Goal: Transaction & Acquisition: Purchase product/service

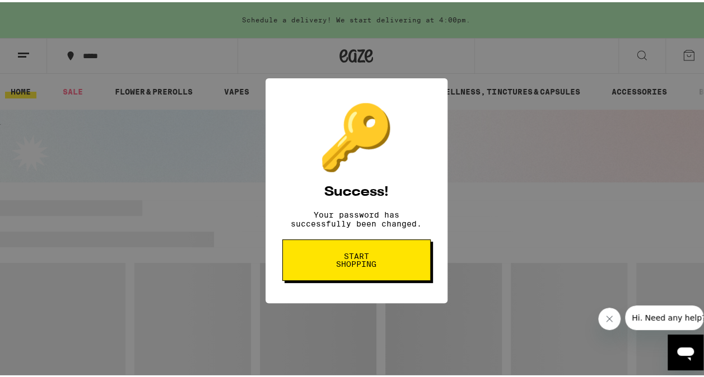
click at [369, 266] on span "Start shopping" at bounding box center [356, 258] width 58 height 16
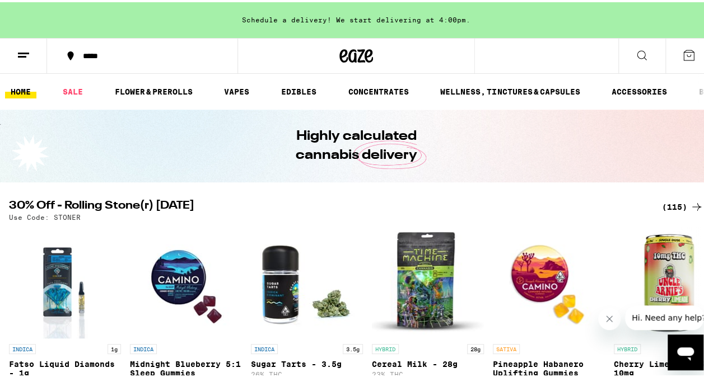
click at [684, 48] on icon at bounding box center [688, 52] width 13 height 13
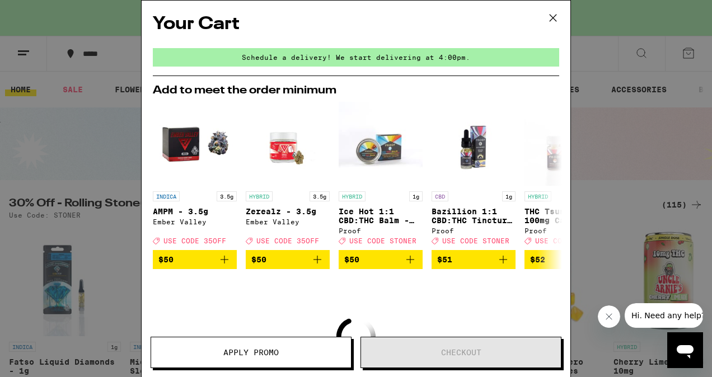
click at [395, 34] on h2 "Your Cart" at bounding box center [356, 24] width 406 height 25
click at [551, 12] on icon at bounding box center [553, 18] width 17 height 17
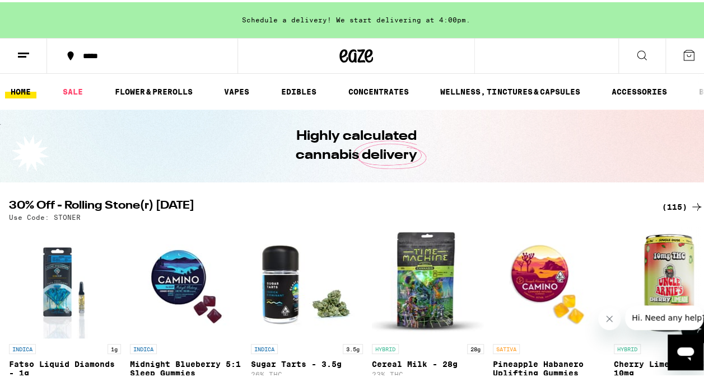
click at [171, 277] on img "Open page for Midnight Blueberry 5:1 Sleep Gummies from Camino" at bounding box center [186, 280] width 112 height 112
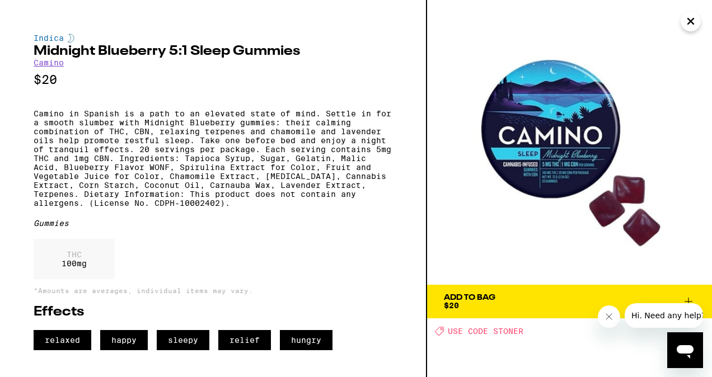
click at [690, 294] on span "Add To Bag $20" at bounding box center [569, 302] width 251 height 16
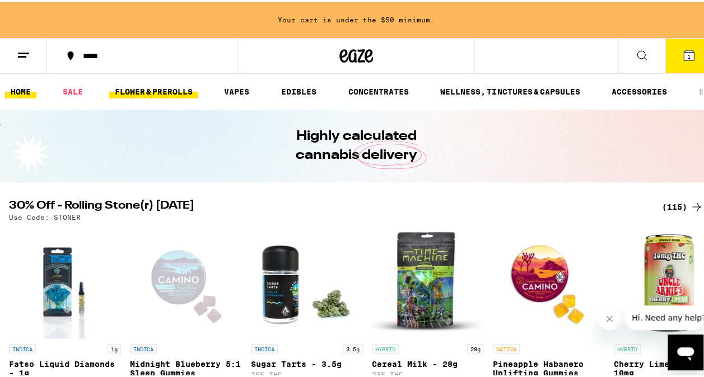
click at [176, 92] on link "FLOWER & PREROLLS" at bounding box center [153, 89] width 89 height 13
click at [185, 90] on link "FLOWER & PREROLLS" at bounding box center [153, 89] width 89 height 13
click at [180, 86] on link "FLOWER & PREROLLS" at bounding box center [153, 89] width 89 height 13
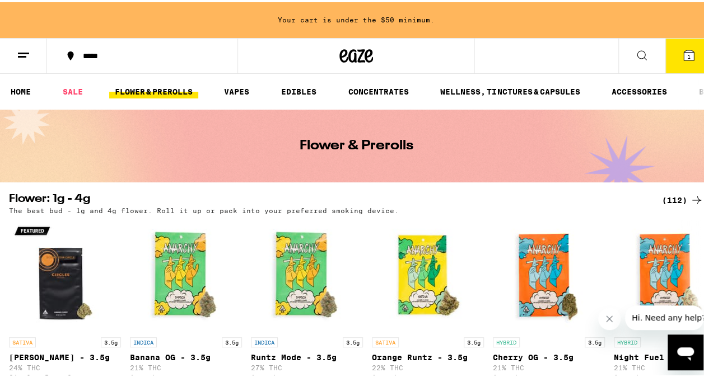
click at [171, 86] on link "FLOWER & PREROLLS" at bounding box center [153, 89] width 89 height 13
click at [639, 50] on icon at bounding box center [641, 52] width 13 height 13
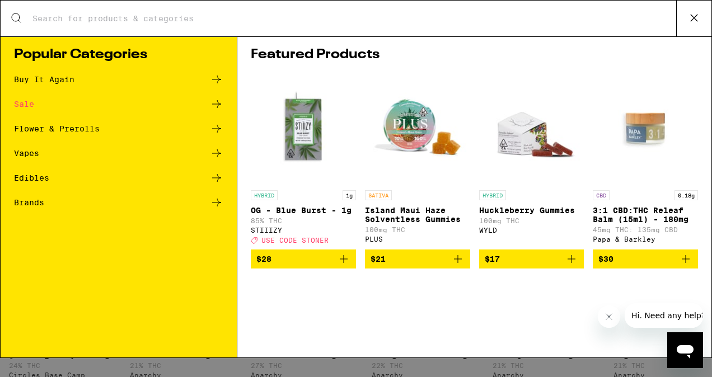
click at [94, 126] on div "Flower & Prerolls" at bounding box center [57, 129] width 86 height 8
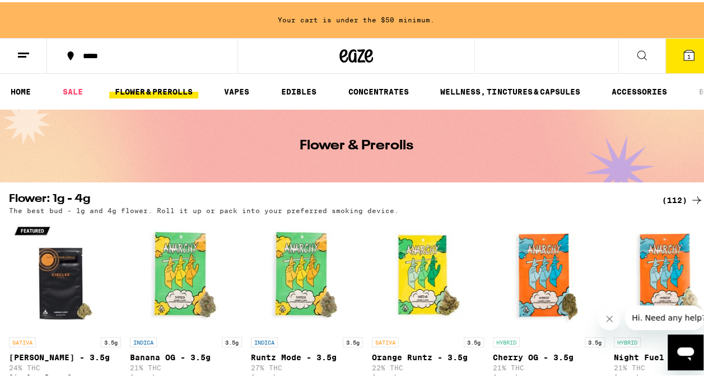
click at [524, 54] on div "***** 1" at bounding box center [356, 54] width 712 height 36
click at [635, 57] on icon at bounding box center [641, 52] width 13 height 13
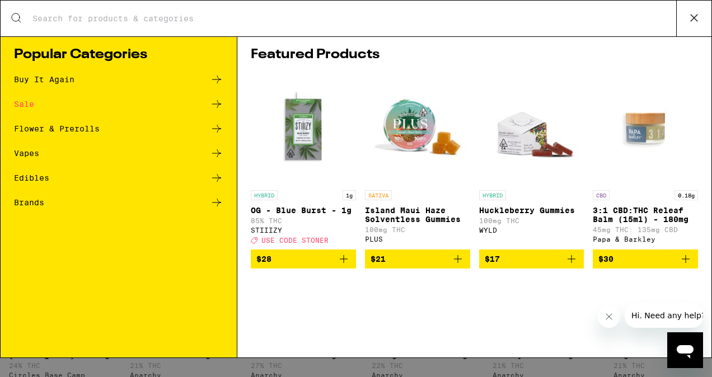
click at [158, 11] on div "Search for Products" at bounding box center [356, 19] width 711 height 36
click at [163, 27] on div "Search for Products" at bounding box center [356, 19] width 711 height 36
click at [164, 20] on input "Search for Products" at bounding box center [354, 18] width 644 height 10
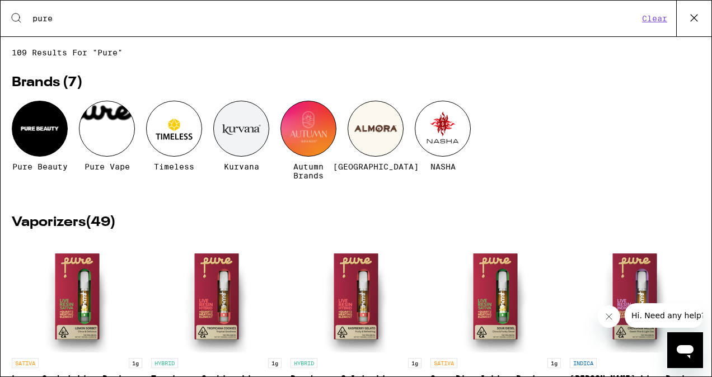
type input "pure"
click at [43, 150] on div at bounding box center [40, 129] width 56 height 56
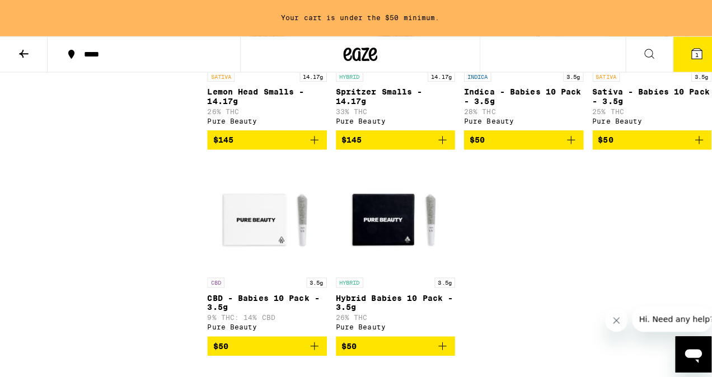
scroll to position [896, 0]
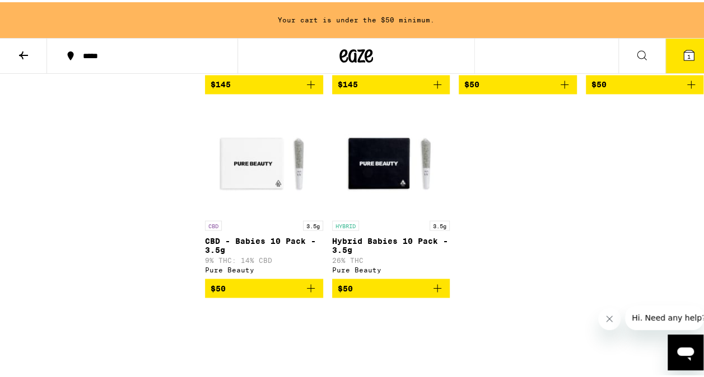
click at [413, 177] on img "Open page for Hybrid Babies 10 Pack - 3.5g from Pure Beauty" at bounding box center [391, 157] width 112 height 112
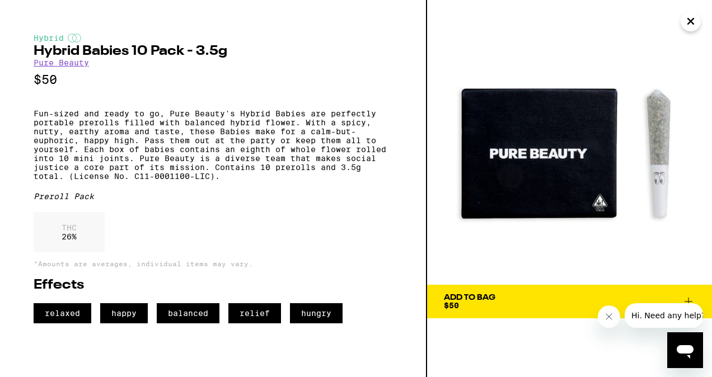
click at [546, 294] on span "Add To Bag $50" at bounding box center [569, 302] width 251 height 16
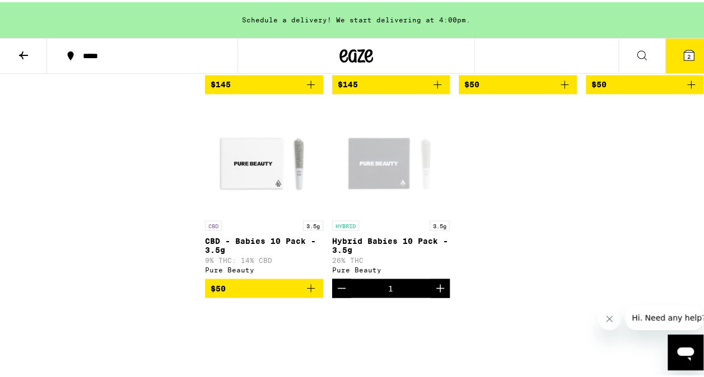
click at [694, 46] on button "2" at bounding box center [688, 53] width 47 height 35
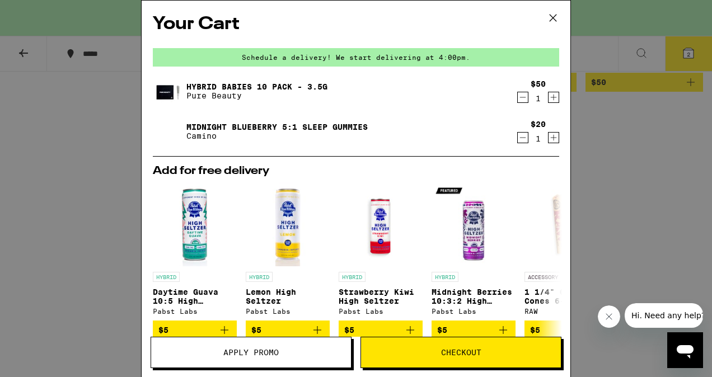
click at [549, 100] on icon "Increment" at bounding box center [554, 97] width 10 height 13
click at [549, 135] on icon "Increment" at bounding box center [554, 137] width 10 height 13
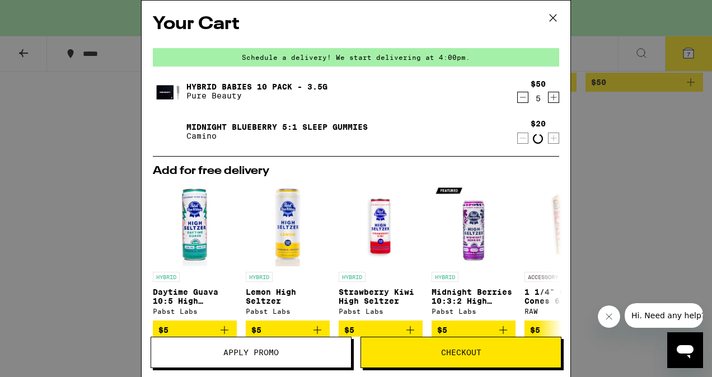
click at [549, 135] on icon "Increment" at bounding box center [554, 138] width 10 height 13
click at [549, 135] on icon "Increment" at bounding box center [554, 137] width 10 height 13
click at [518, 99] on icon "Decrement" at bounding box center [523, 97] width 10 height 13
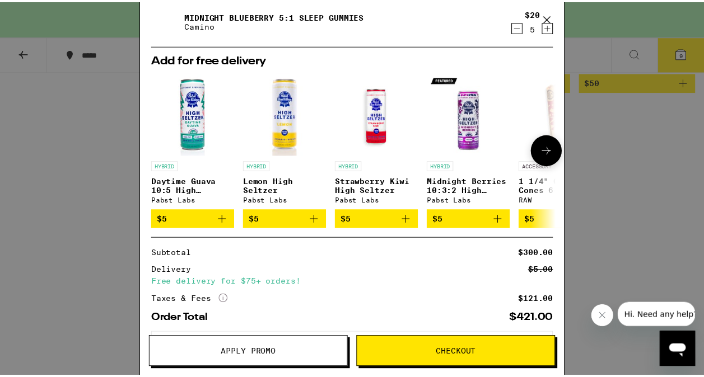
scroll to position [112, 0]
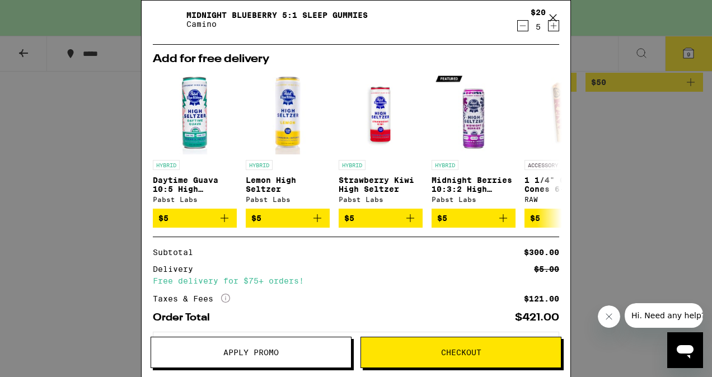
click at [309, 357] on button "Apply Promo" at bounding box center [251, 352] width 201 height 31
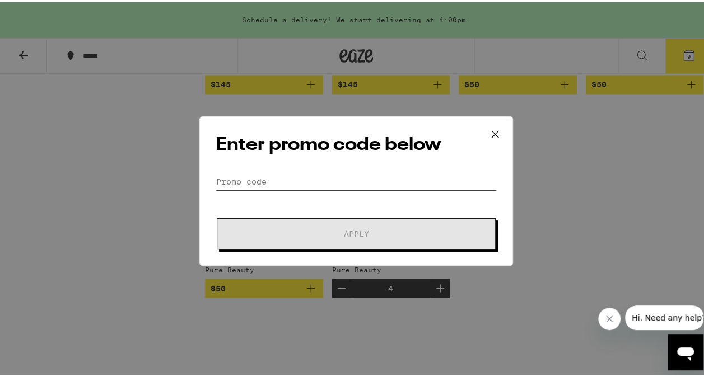
click at [298, 178] on input "Promo Code" at bounding box center [355, 179] width 281 height 17
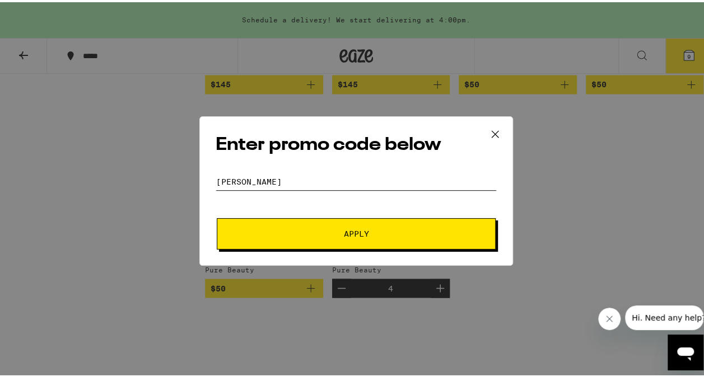
type input "[PERSON_NAME]"
click at [217, 216] on button "Apply" at bounding box center [356, 231] width 279 height 31
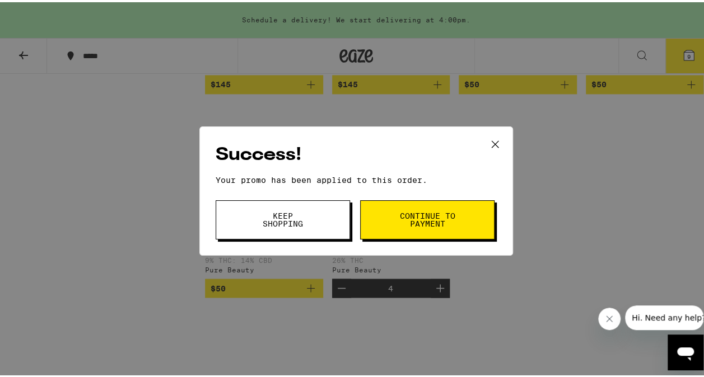
click at [440, 214] on span "Continue to payment" at bounding box center [427, 218] width 57 height 16
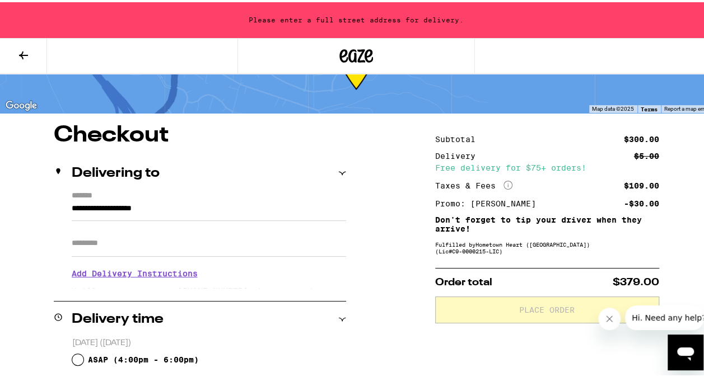
scroll to position [112, 0]
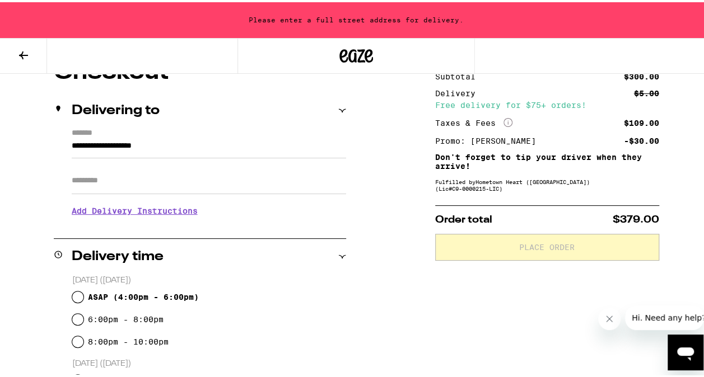
click at [647, 316] on span "Hi. Need any help?" at bounding box center [668, 317] width 74 height 9
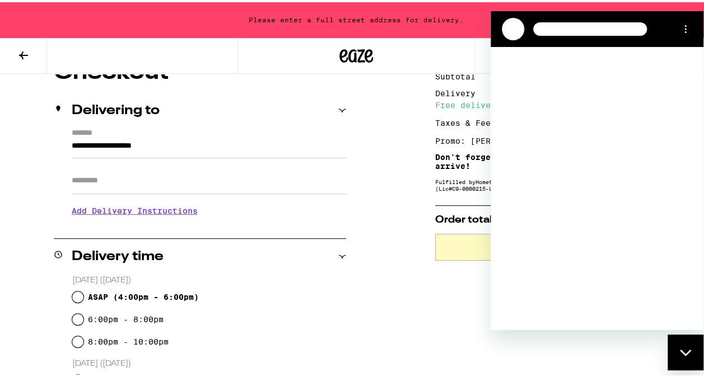
scroll to position [0, 0]
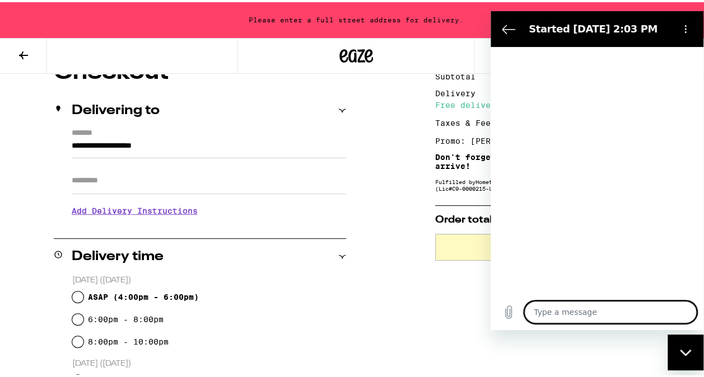
type textarea "x"
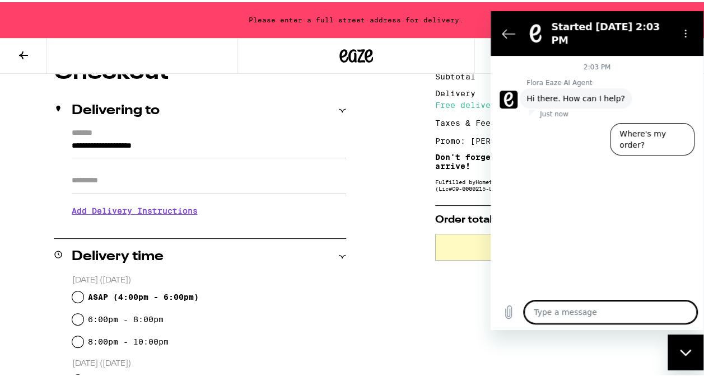
click at [600, 310] on textarea at bounding box center [610, 312] width 172 height 22
type textarea "s"
type textarea "x"
type textarea "st"
type textarea "x"
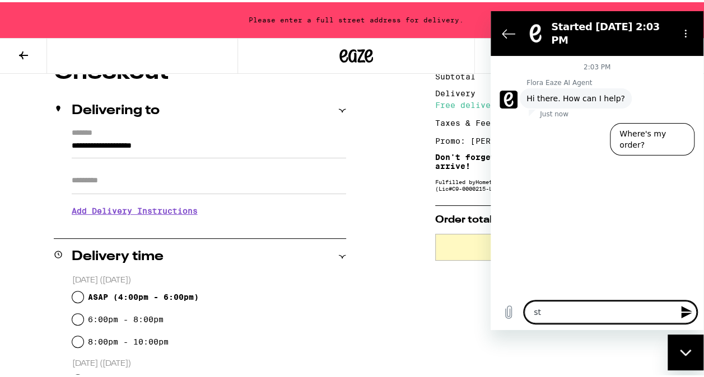
type textarea "s"
type textarea "x"
type textarea "S"
type textarea "x"
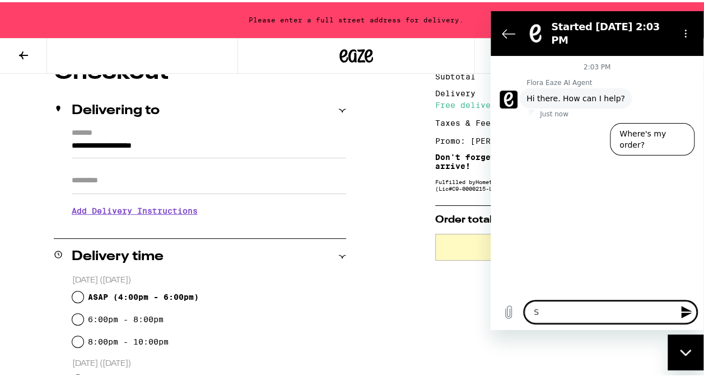
type textarea "ST"
type textarea "x"
type textarea "STO"
type textarea "x"
type textarea "STON"
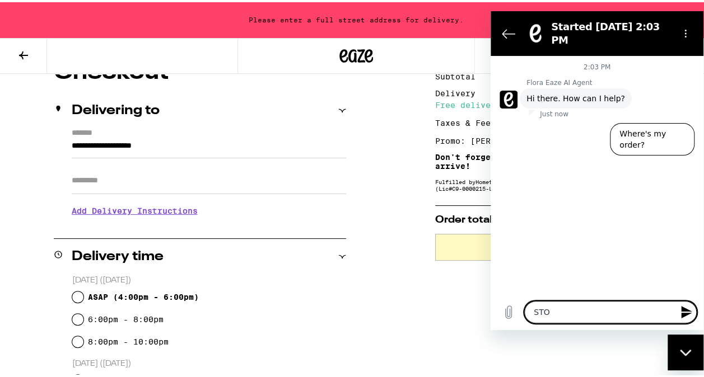
type textarea "x"
type textarea "STONE"
type textarea "x"
type textarea "[PERSON_NAME]"
type textarea "x"
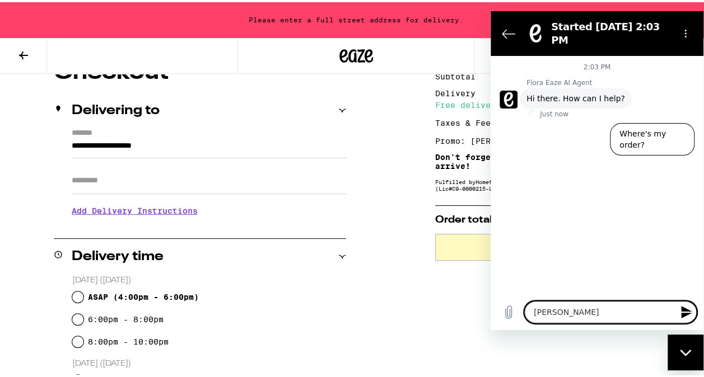
type textarea "[PERSON_NAME]"
type textarea "x"
type textarea "[PERSON_NAME] P"
type textarea "x"
type textarea "[PERSON_NAME]"
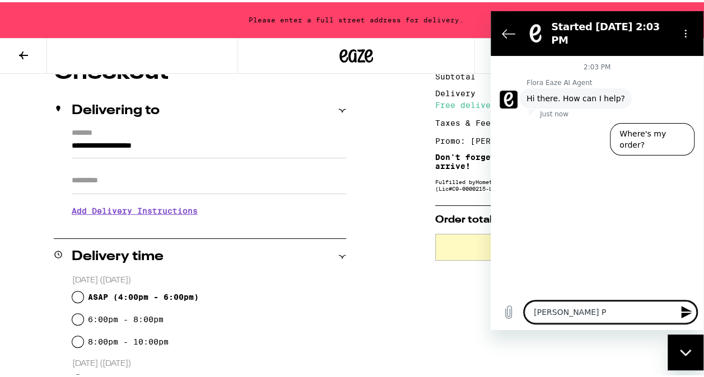
type textarea "x"
type textarea "[PERSON_NAME] PRO"
type textarea "x"
type textarea "[PERSON_NAME] PROM"
type textarea "x"
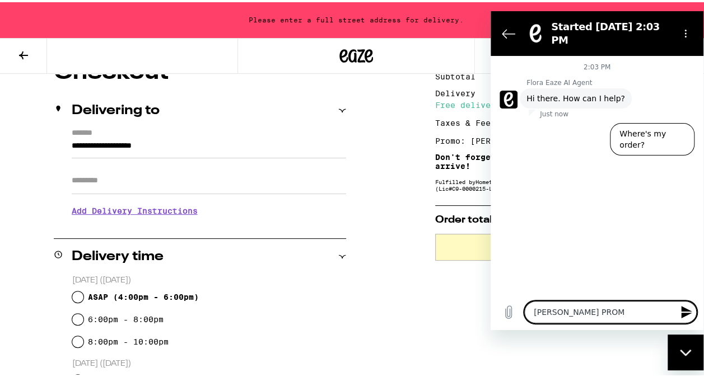
type textarea "[PERSON_NAME] PROMO"
type textarea "x"
type textarea "[PERSON_NAME] PROMO"
type textarea "x"
type textarea "[PERSON_NAME] PROMO I"
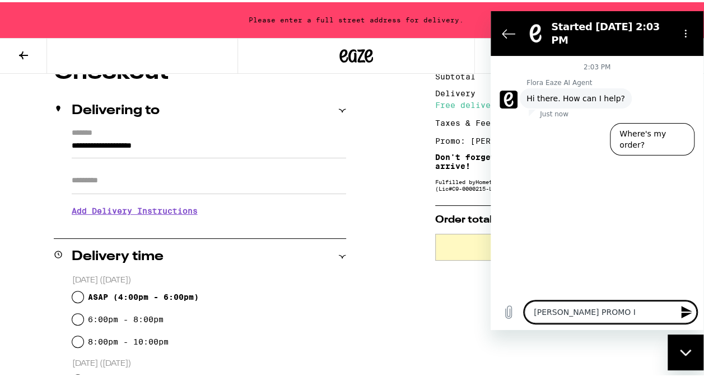
type textarea "x"
type textarea "[PERSON_NAME] PROMO IS"
type textarea "x"
type textarea "[PERSON_NAME] PROMO IS"
type textarea "x"
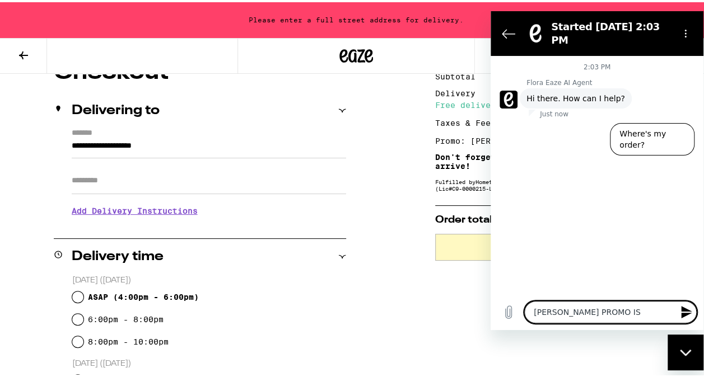
type textarea "[PERSON_NAME] PROMO IS 3"
type textarea "x"
type textarea "[PERSON_NAME] PROMO IS 30"
type textarea "x"
type textarea "[PERSON_NAME] PROMO IS 30%"
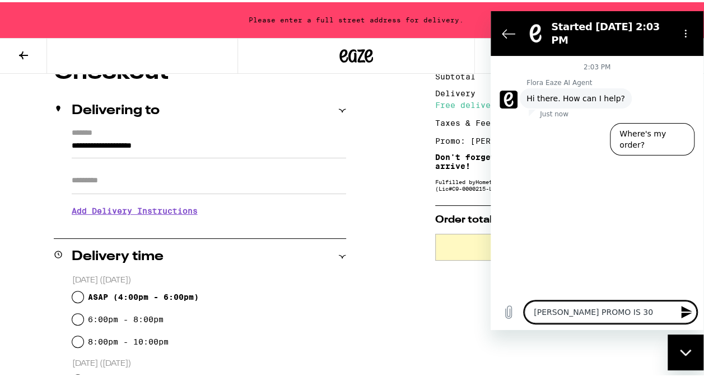
type textarea "x"
type textarea "[PERSON_NAME] PROMO IS 30%"
type textarea "x"
type textarea "[PERSON_NAME] PROMO IS 30% N"
type textarea "x"
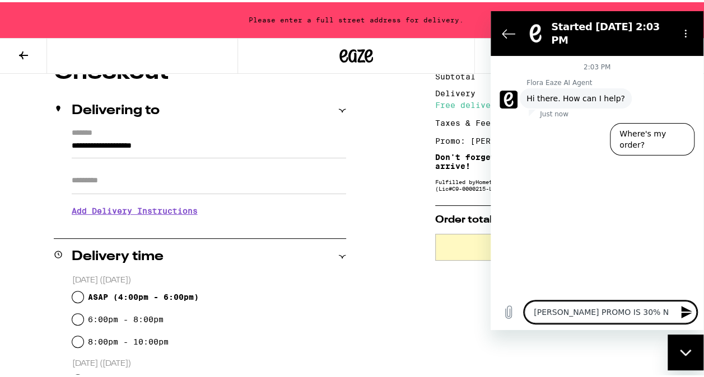
type textarea "[PERSON_NAME] PROMO IS 30% NO"
type textarea "x"
type textarea "[PERSON_NAME] PROMO IS 30% NOT"
type textarea "x"
type textarea "[PERSON_NAME] PROMO IS 30% NOT"
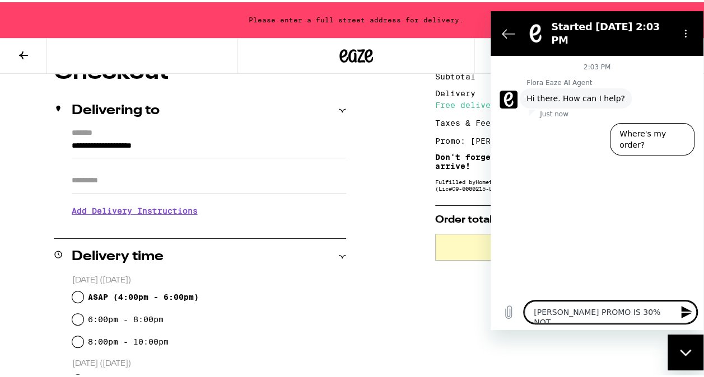
type textarea "x"
type textarea "[PERSON_NAME] PROMO IS 30% NOT $"
type textarea "x"
type textarea "[PERSON_NAME] PROMO IS 30% NOT $3"
type textarea "x"
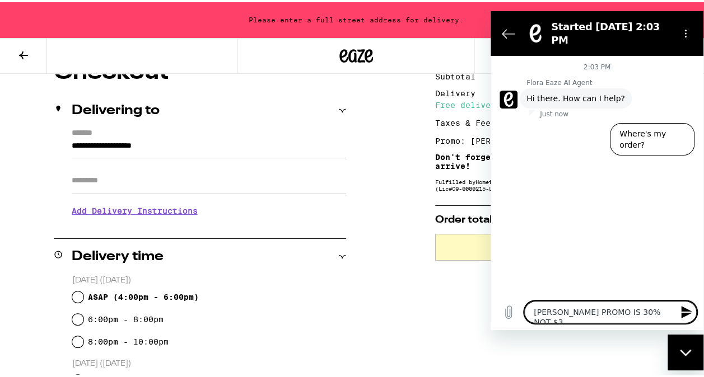
type textarea "[PERSON_NAME] PROMO IS 30% NOT $30"
type textarea "x"
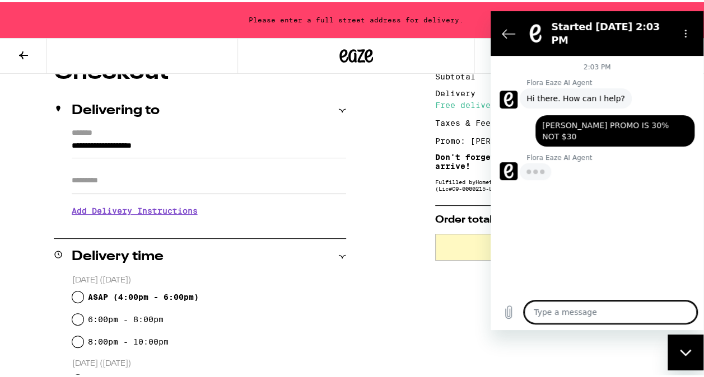
type textarea "x"
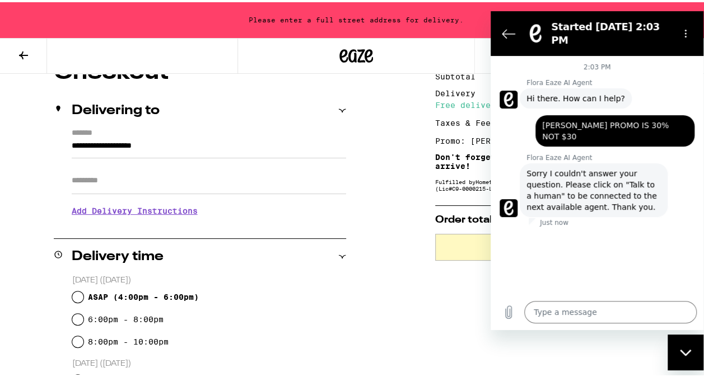
click at [513, 199] on figure at bounding box center [508, 208] width 18 height 18
click at [552, 218] on p "Just now" at bounding box center [554, 222] width 29 height 9
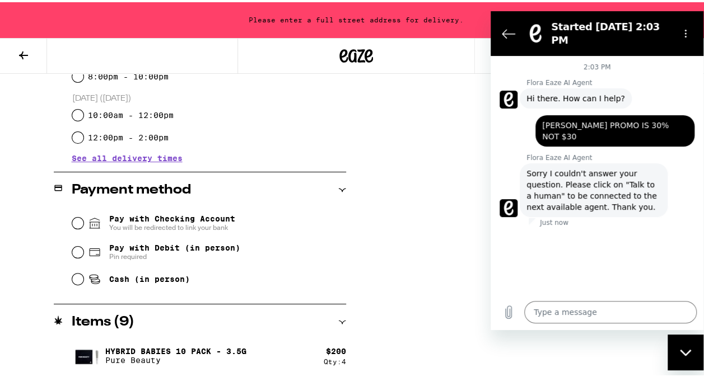
scroll to position [419, 0]
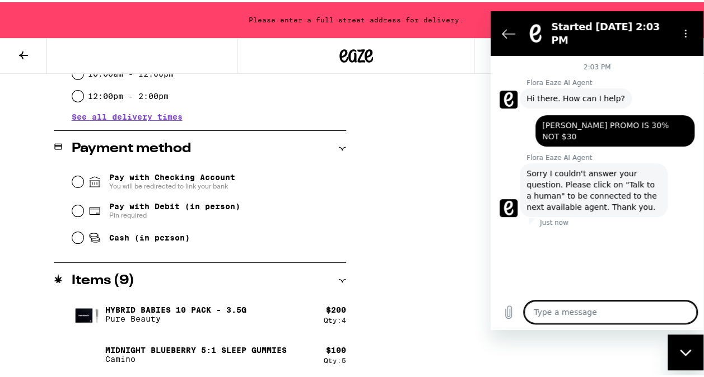
click at [573, 315] on textarea at bounding box center [610, 312] width 172 height 22
type textarea "T"
type textarea "x"
type textarea "TA"
type textarea "x"
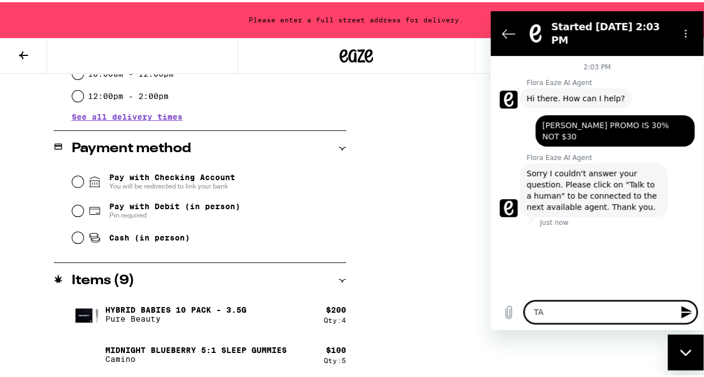
type textarea "TAK"
type textarea "x"
type textarea "TA"
type textarea "x"
type textarea "TAL"
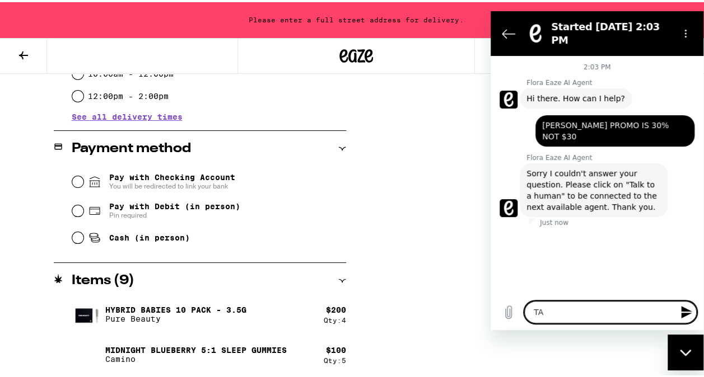
type textarea "x"
type textarea "TALK"
type textarea "x"
type textarea "TALK"
type textarea "x"
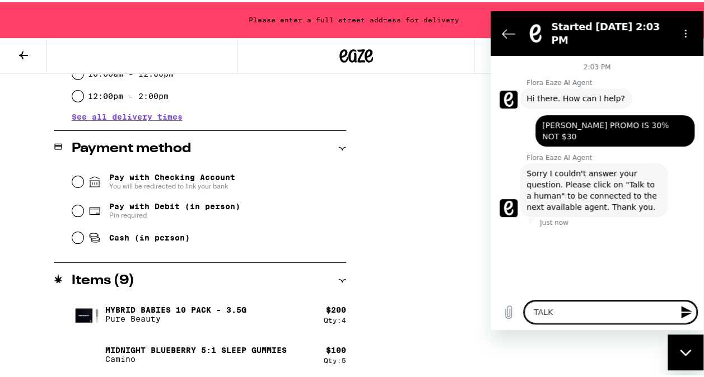
type textarea "TALK T"
type textarea "x"
type textarea "TALK TO"
type textarea "x"
type textarea "TALK TO"
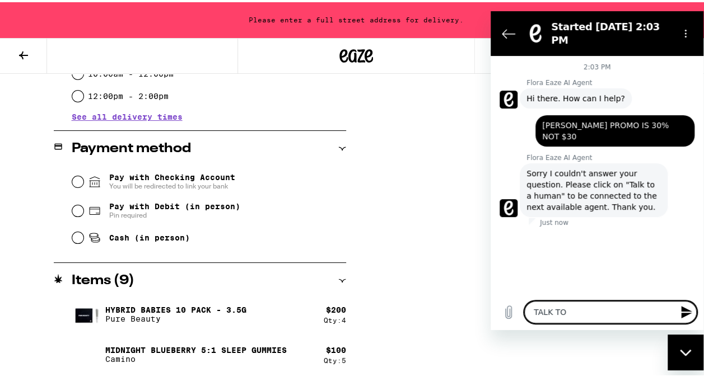
type textarea "x"
type textarea "TALK TO H"
type textarea "x"
type textarea "TALK TO HU"
type textarea "x"
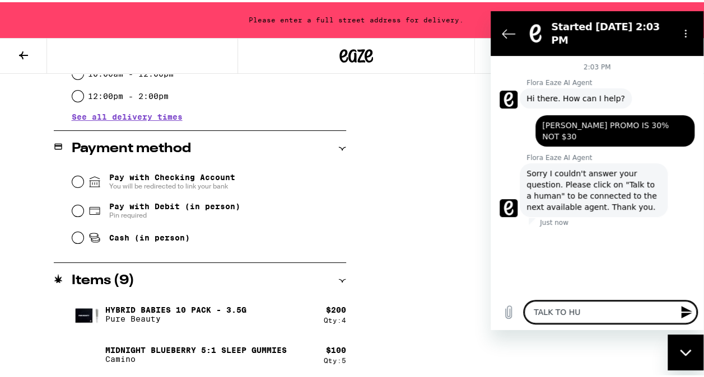
type textarea "TALK TO HUM"
type textarea "x"
type textarea "TALK TO HUMA"
type textarea "x"
type textarea "TALK TO HUMAN"
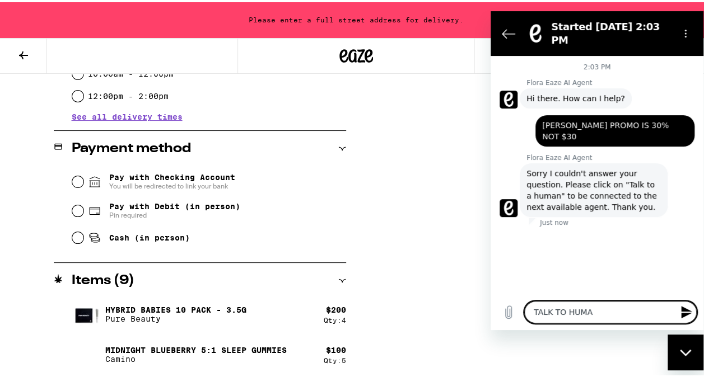
type textarea "x"
type textarea "TALK TO HUMAN]"
type textarea "x"
type textarea "TALK TO HUMAN"
type textarea "x"
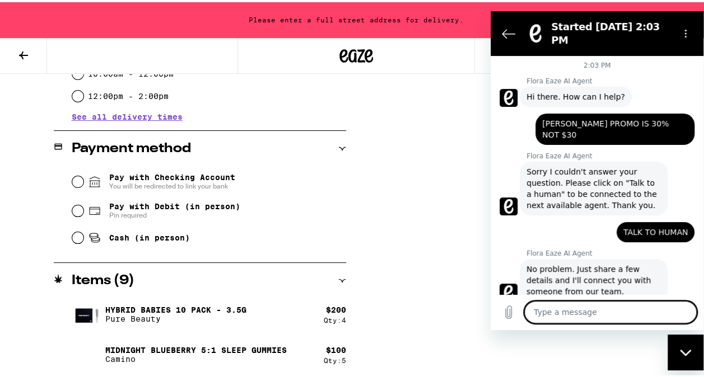
type textarea "x"
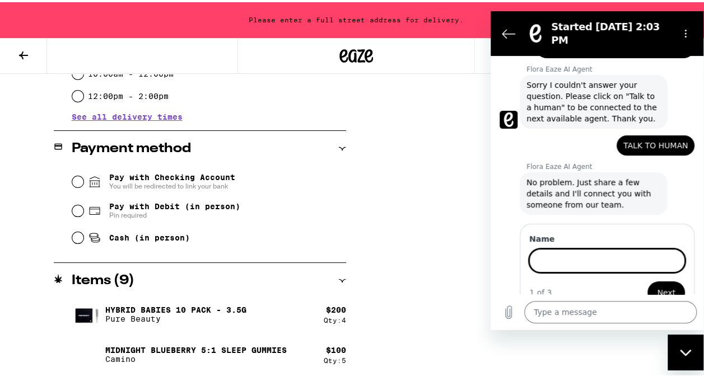
scroll to position [87, 0]
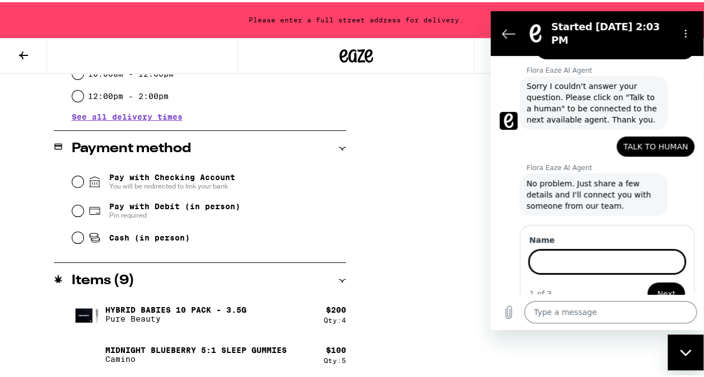
click at [590, 250] on input "Name" at bounding box center [607, 262] width 156 height 24
type input "[PERSON_NAME]"
click at [647, 282] on button "Next" at bounding box center [666, 293] width 38 height 22
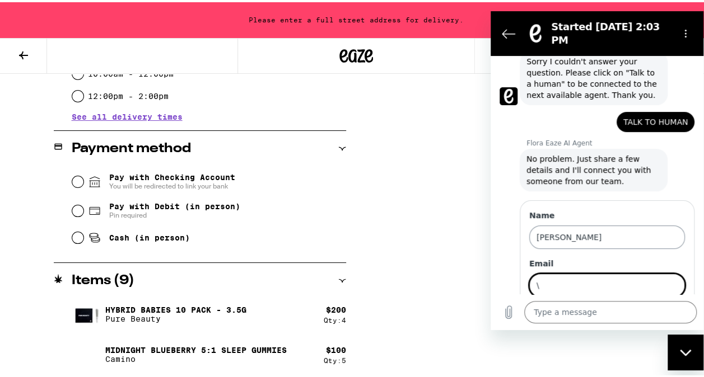
scroll to position [135, 0]
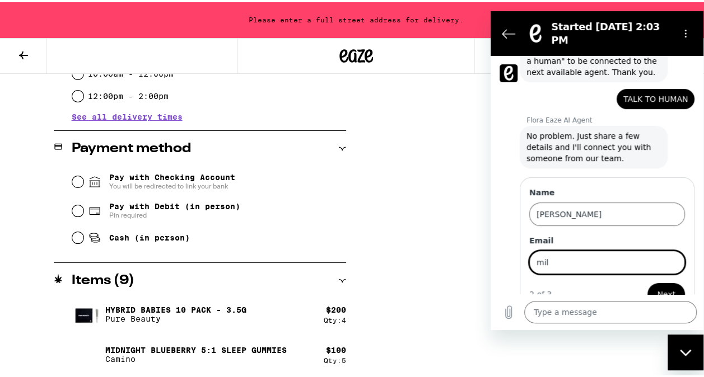
type input "[EMAIL_ADDRESS][DOMAIN_NAME]"
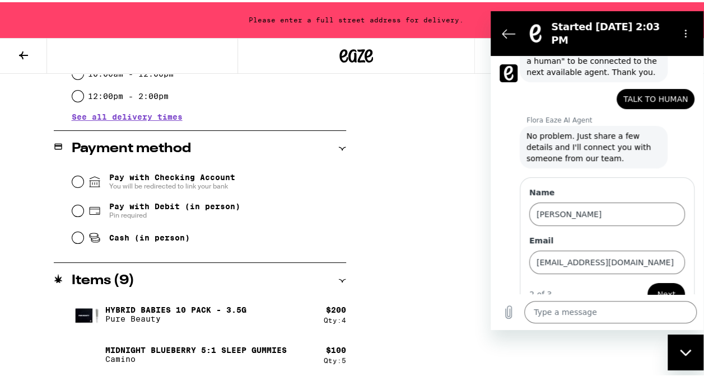
click at [664, 287] on span "Next" at bounding box center [666, 293] width 18 height 13
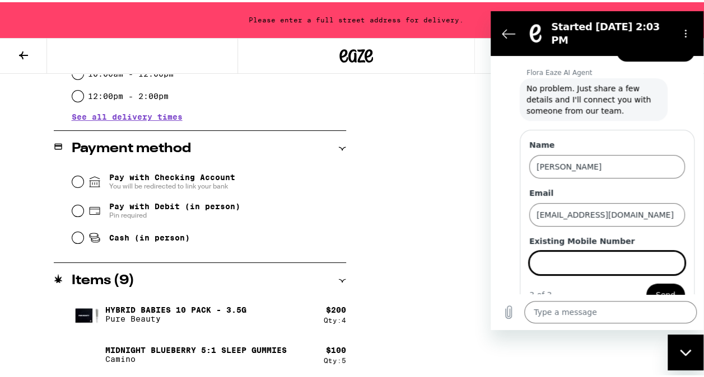
click at [602, 251] on input "Existing Mobile Number" at bounding box center [607, 263] width 156 height 24
type input "4042104528"
click at [646, 283] on button "Send" at bounding box center [665, 294] width 39 height 22
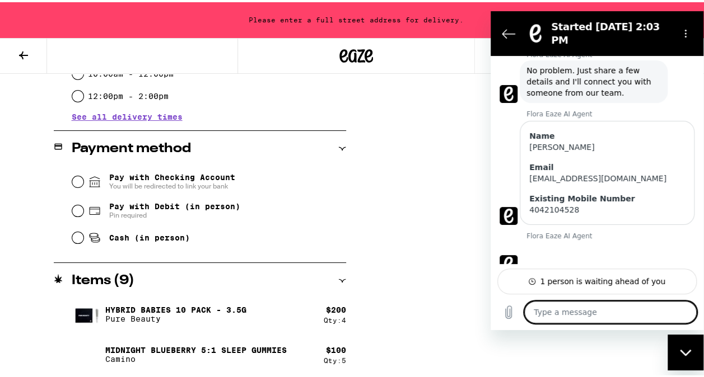
scroll to position [202, 0]
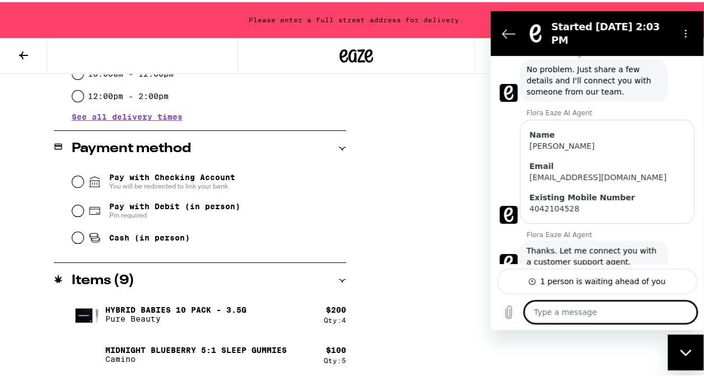
type textarea "x"
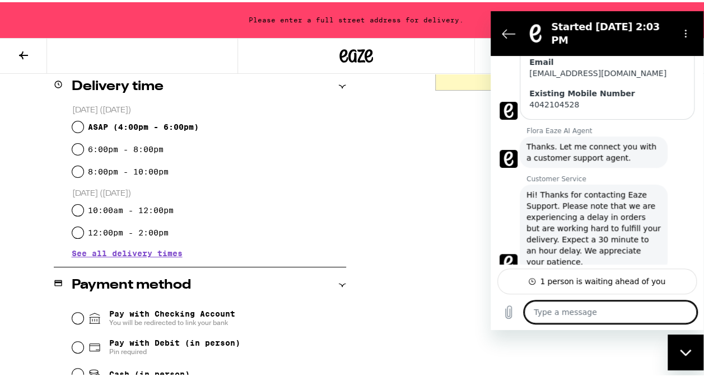
scroll to position [295, 0]
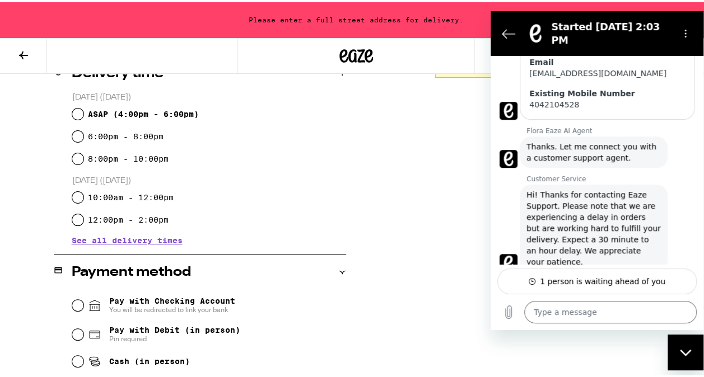
click at [77, 195] on input "10:00am - 12:00pm" at bounding box center [77, 195] width 11 height 11
radio input "true"
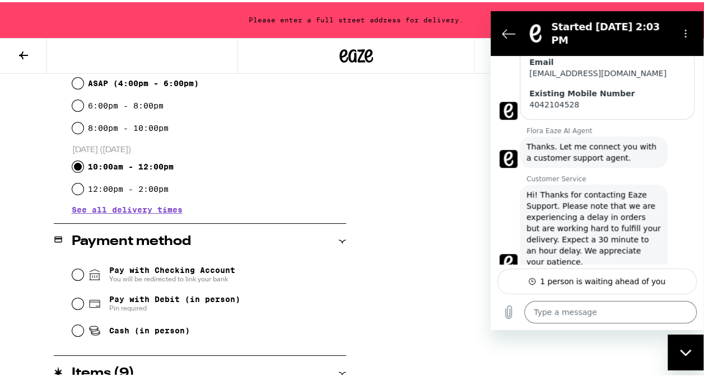
scroll to position [351, 0]
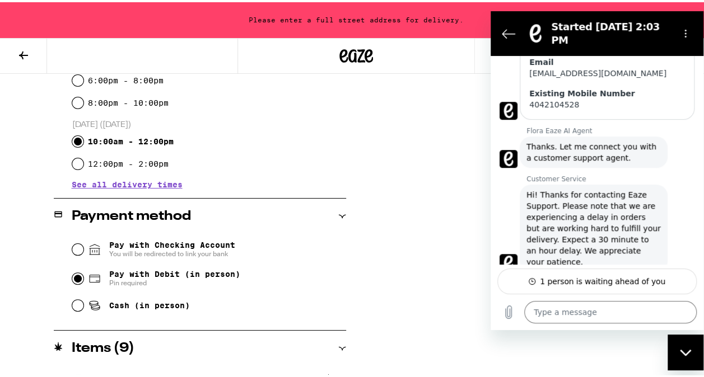
click at [77, 277] on input "Pay with Debit (in person) Pin required" at bounding box center [77, 276] width 11 height 11
radio input "true"
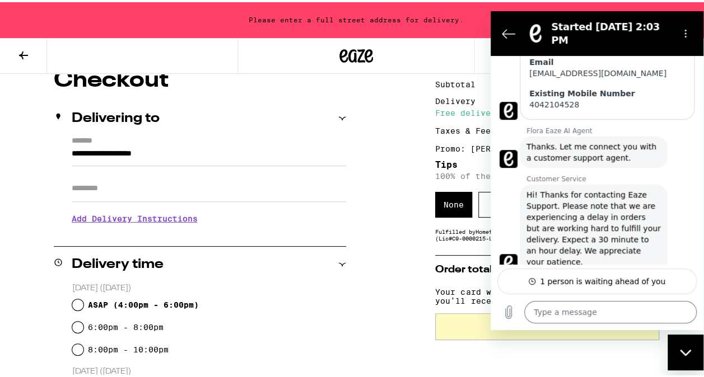
scroll to position [83, 0]
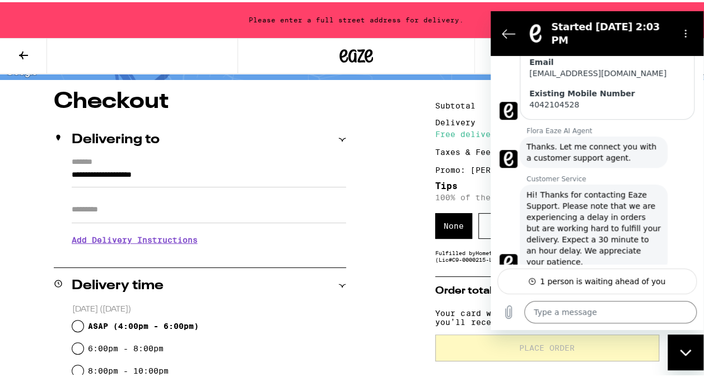
click at [499, 16] on section "Started [DATE] 2:03 PM" at bounding box center [596, 33] width 213 height 45
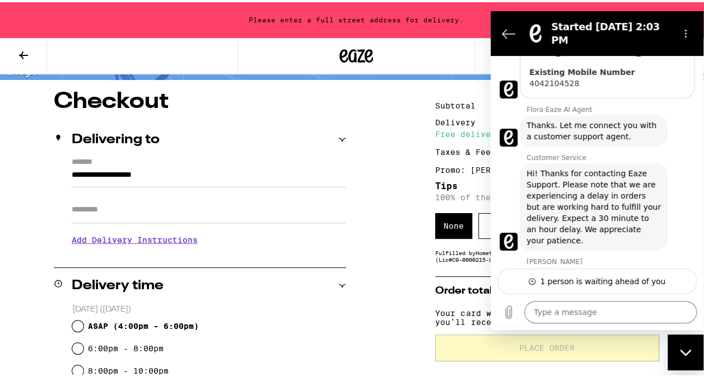
scroll to position [336, 0]
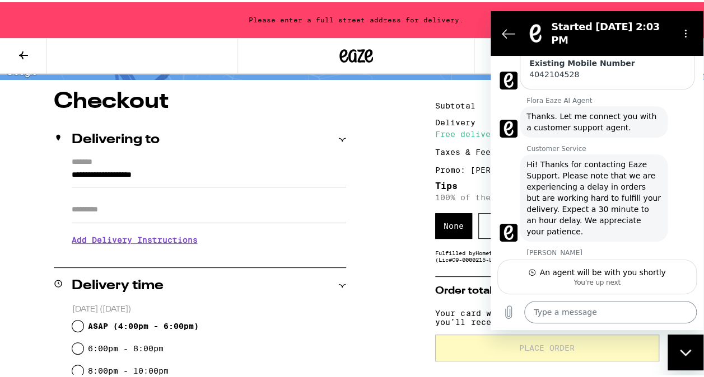
type textarea "x"
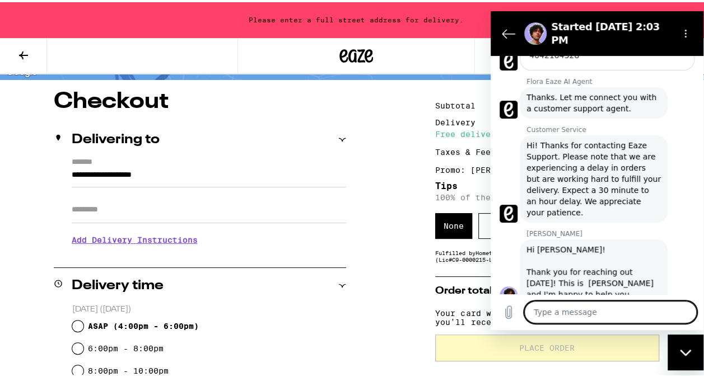
scroll to position [357, 0]
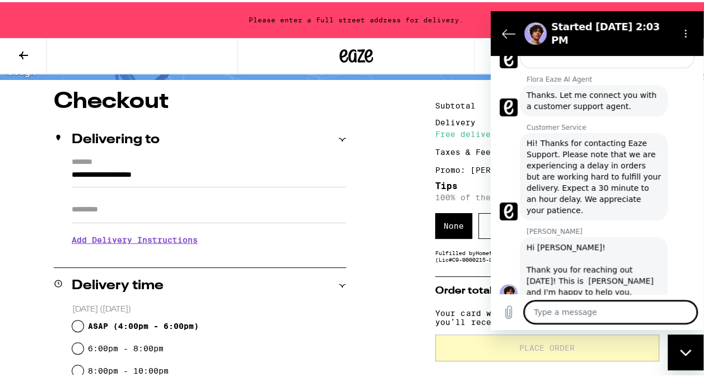
click at [636, 308] on textarea at bounding box center [610, 312] width 172 height 22
type textarea "m"
type textarea "x"
type textarea "my"
type textarea "x"
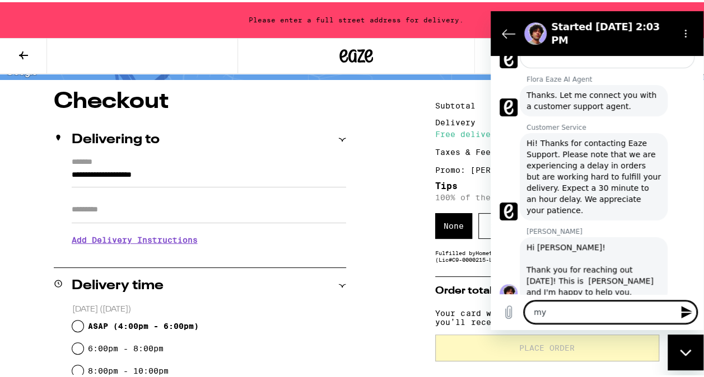
type textarea "my"
type textarea "x"
type textarea "my p"
type textarea "x"
type textarea "my pr"
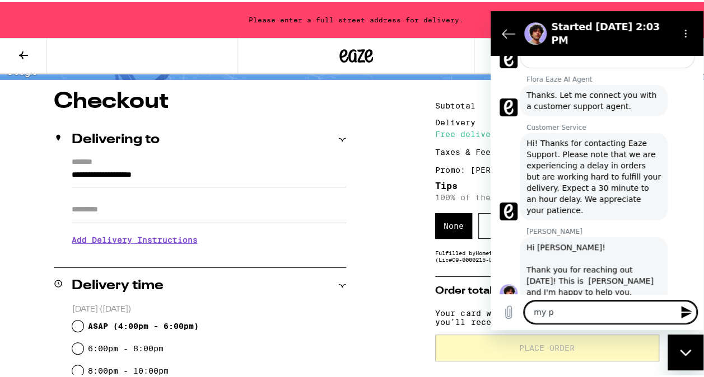
type textarea "x"
type textarea "my pro"
type textarea "x"
type textarea "my prom"
type textarea "x"
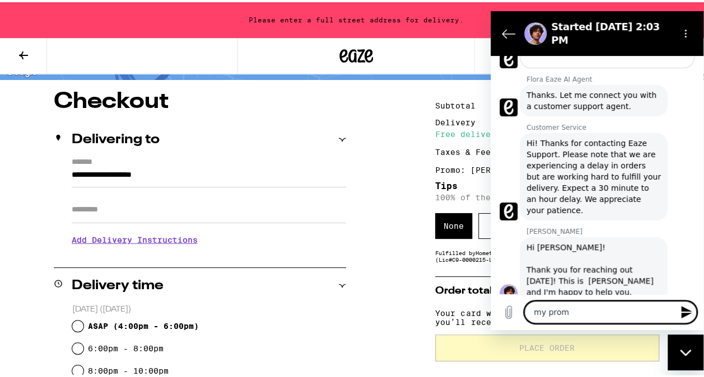
type textarea "my promo"
type textarea "x"
type textarea "my promo"
type textarea "x"
type textarea "my promo c"
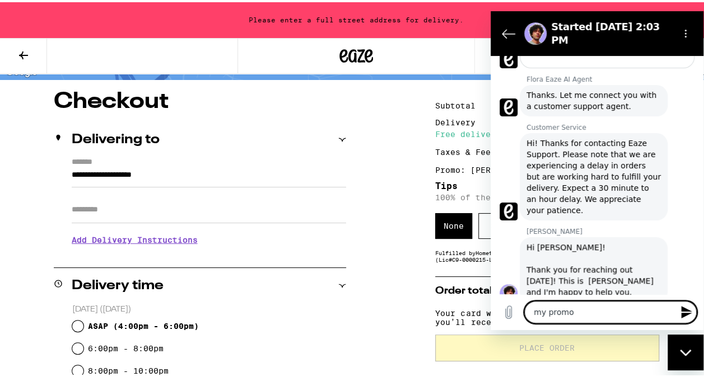
type textarea "x"
type textarea "my promo co"
type textarea "x"
type textarea "my promo cod"
type textarea "x"
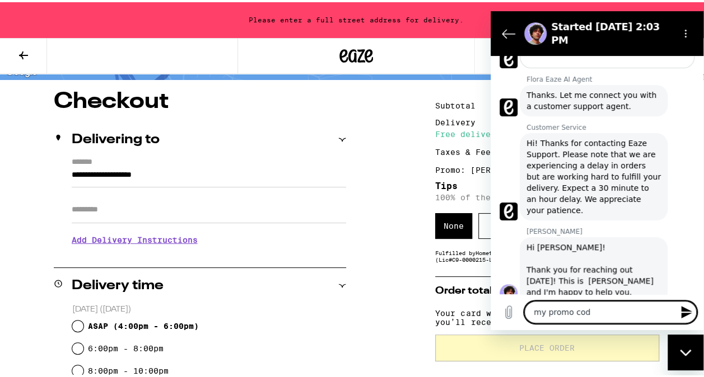
type textarea "my promo code"
type textarea "x"
type textarea "my promo cod"
type textarea "x"
type textarea "my promo co"
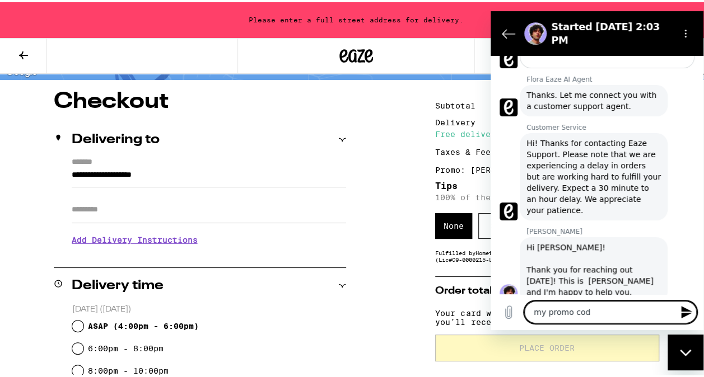
type textarea "x"
type textarea "my promo c"
type textarea "x"
type textarea "my promo"
type textarea "x"
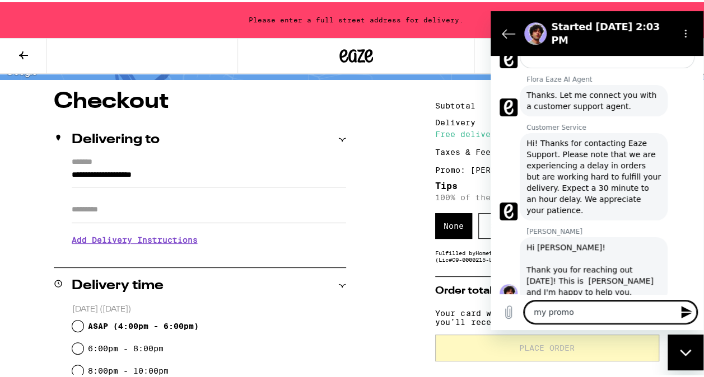
type textarea "my promo"
type textarea "x"
type textarea "my prom"
type textarea "x"
type textarea "my pro"
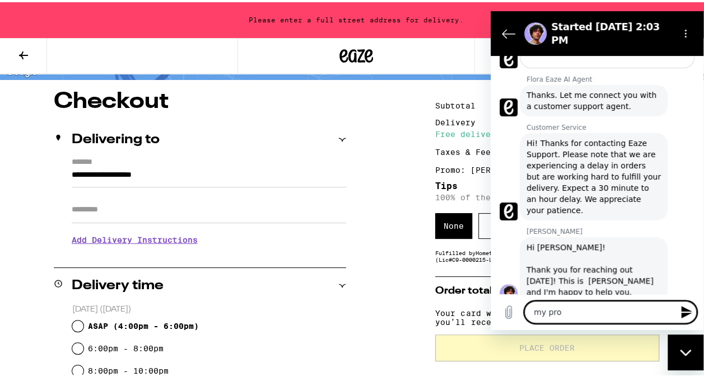
type textarea "x"
type textarea "my pr"
type textarea "x"
type textarea "my p"
type textarea "x"
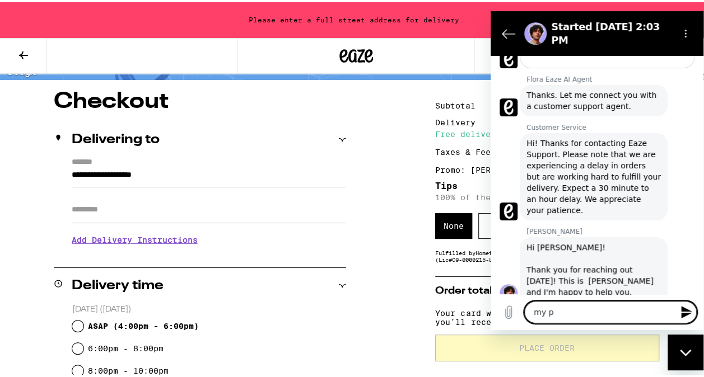
type textarea "my"
type textarea "x"
type textarea "my"
type textarea "x"
type textarea "m"
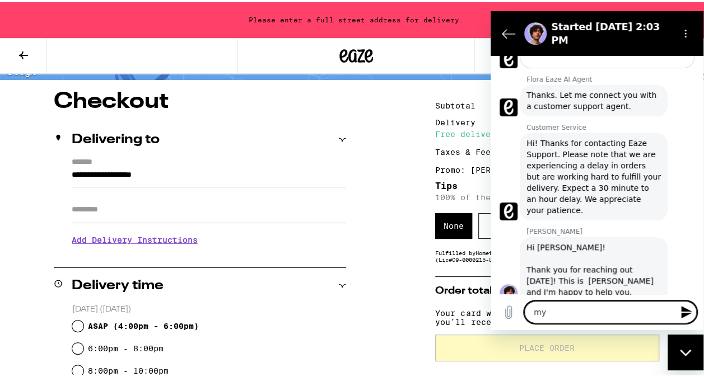
type textarea "x"
type textarea "p"
type textarea "x"
type textarea "pr"
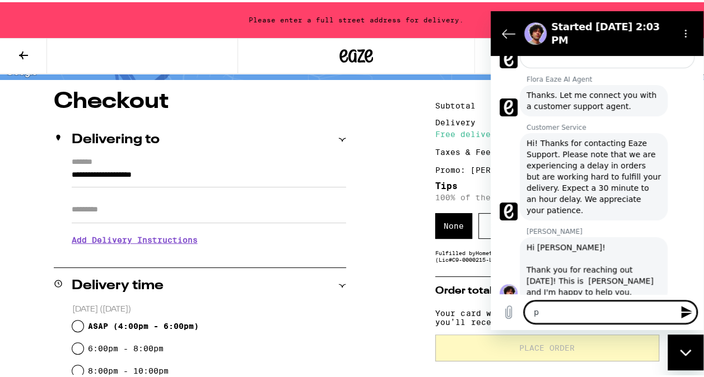
type textarea "x"
type textarea "pro"
type textarea "x"
type textarea "prom"
type textarea "x"
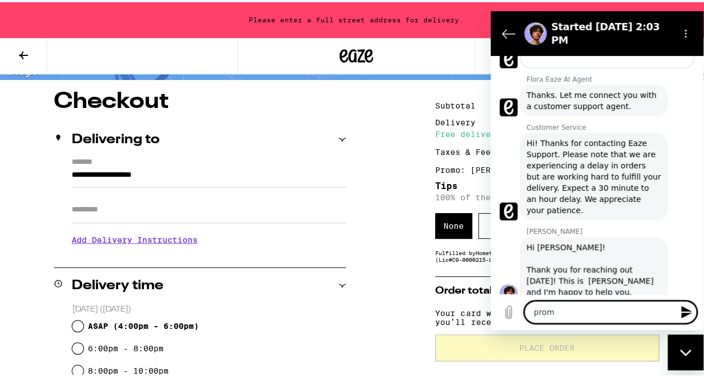
type textarea "promo"
type textarea "x"
type textarea "promo"
type textarea "x"
type textarea "promo c"
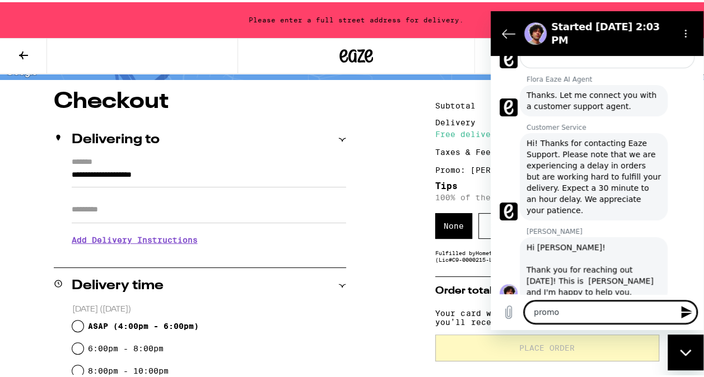
type textarea "x"
type textarea "promo co"
type textarea "x"
type textarea "promo cod"
type textarea "x"
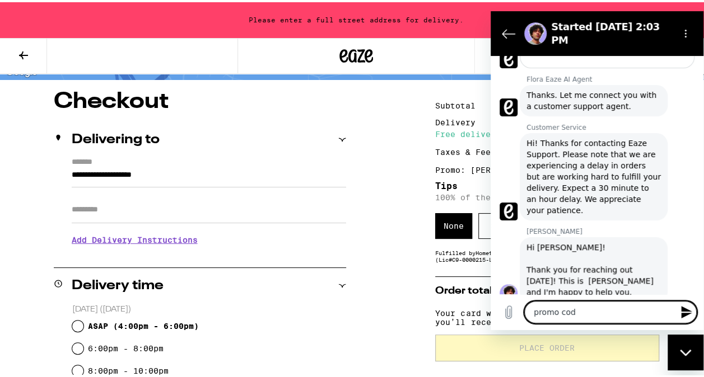
type textarea "promo code"
type textarea "x"
type textarea "promo coder"
type textarea "x"
type textarea "promo code"
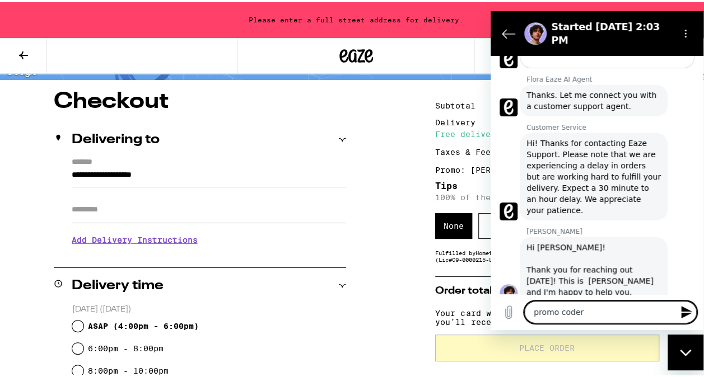
type textarea "x"
type textarea "promo code"
type textarea "x"
type textarea "promo code s"
type textarea "x"
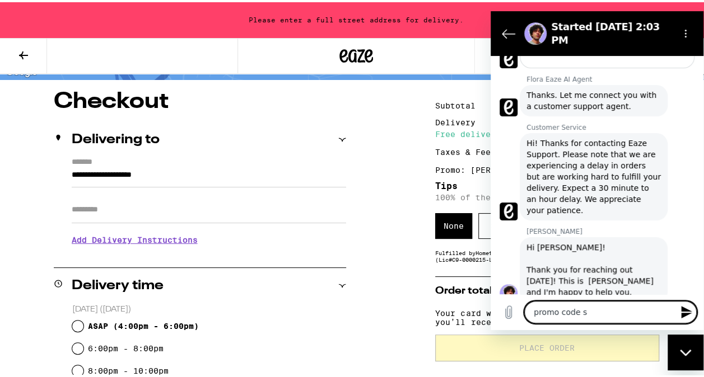
type textarea "promo code st"
type textarea "x"
type textarea "promo code sto"
type textarea "x"
type textarea "promo code ston"
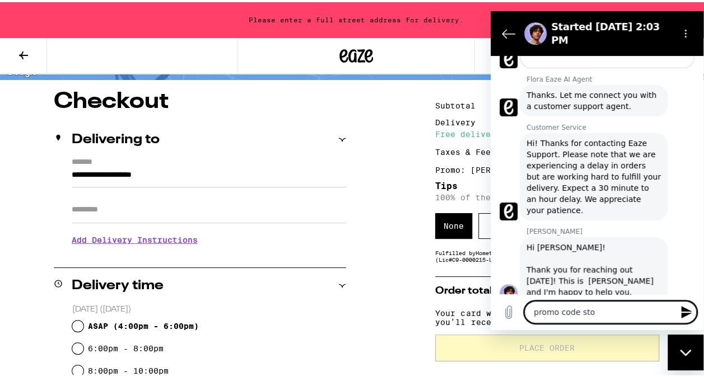
type textarea "x"
type textarea "promo code stone"
type textarea "x"
type textarea "promo code [PERSON_NAME]"
type textarea "x"
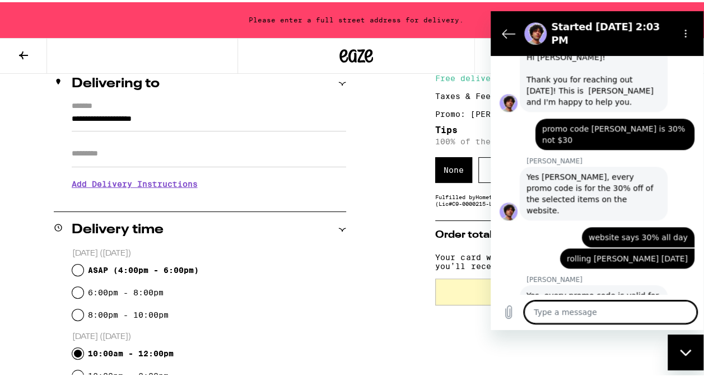
scroll to position [551, 0]
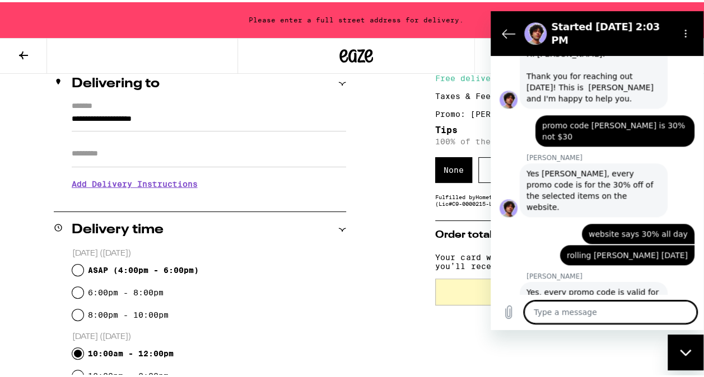
click at [591, 308] on textarea at bounding box center [610, 312] width 172 height 22
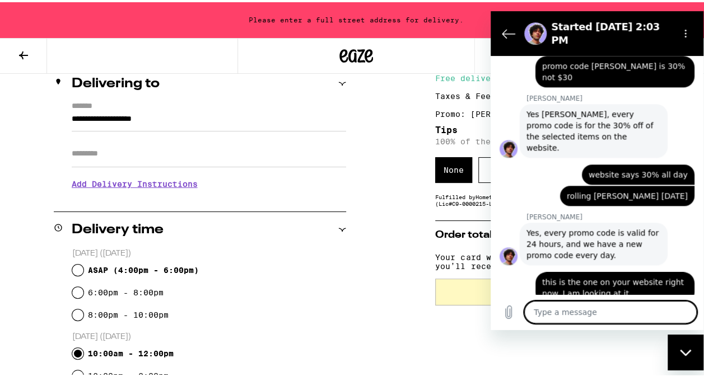
scroll to position [671, 0]
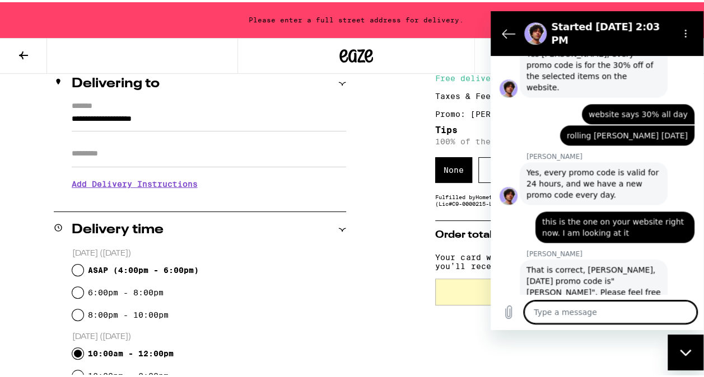
click at [570, 315] on textarea at bounding box center [610, 312] width 172 height 22
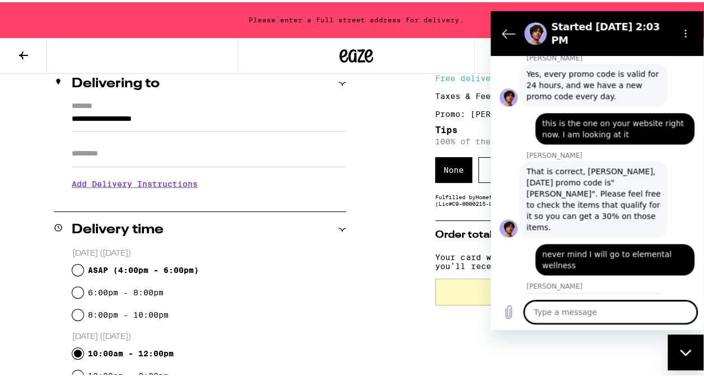
scroll to position [779, 0]
